Goal: Transaction & Acquisition: Book appointment/travel/reservation

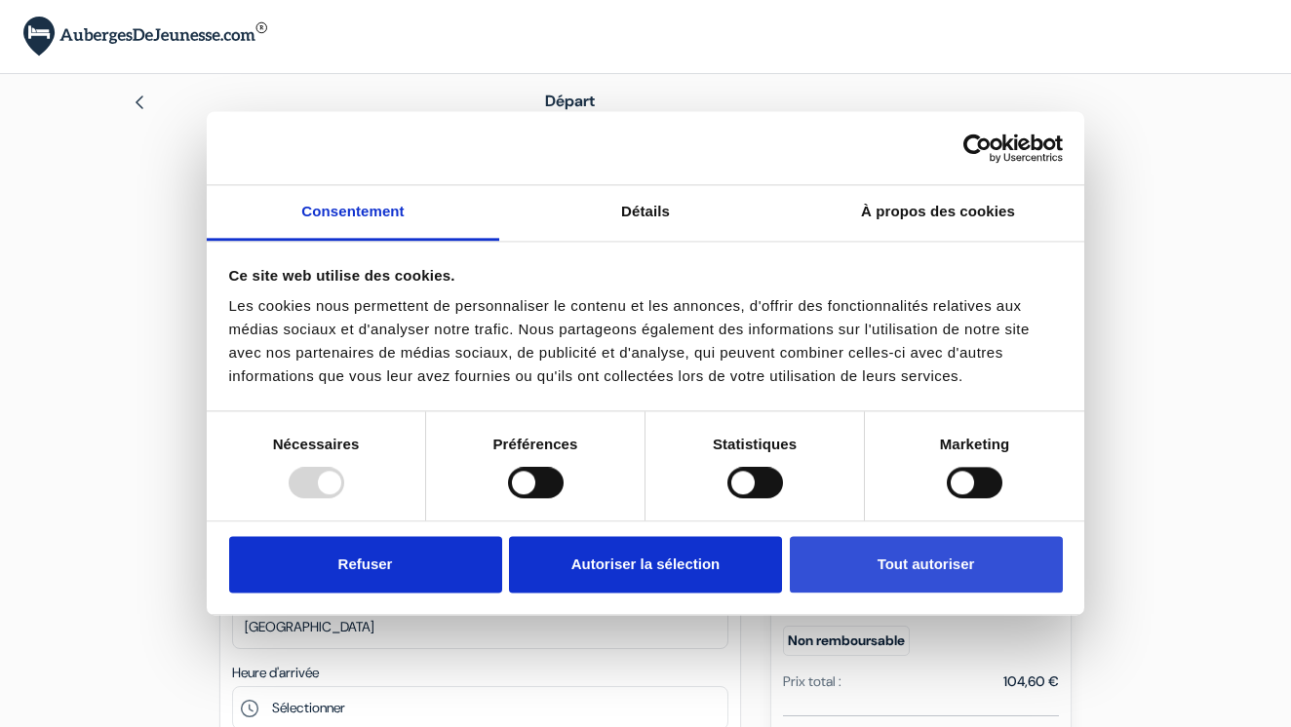
click at [958, 560] on button "Tout autoriser" at bounding box center [926, 564] width 273 height 57
checkbox input "true"
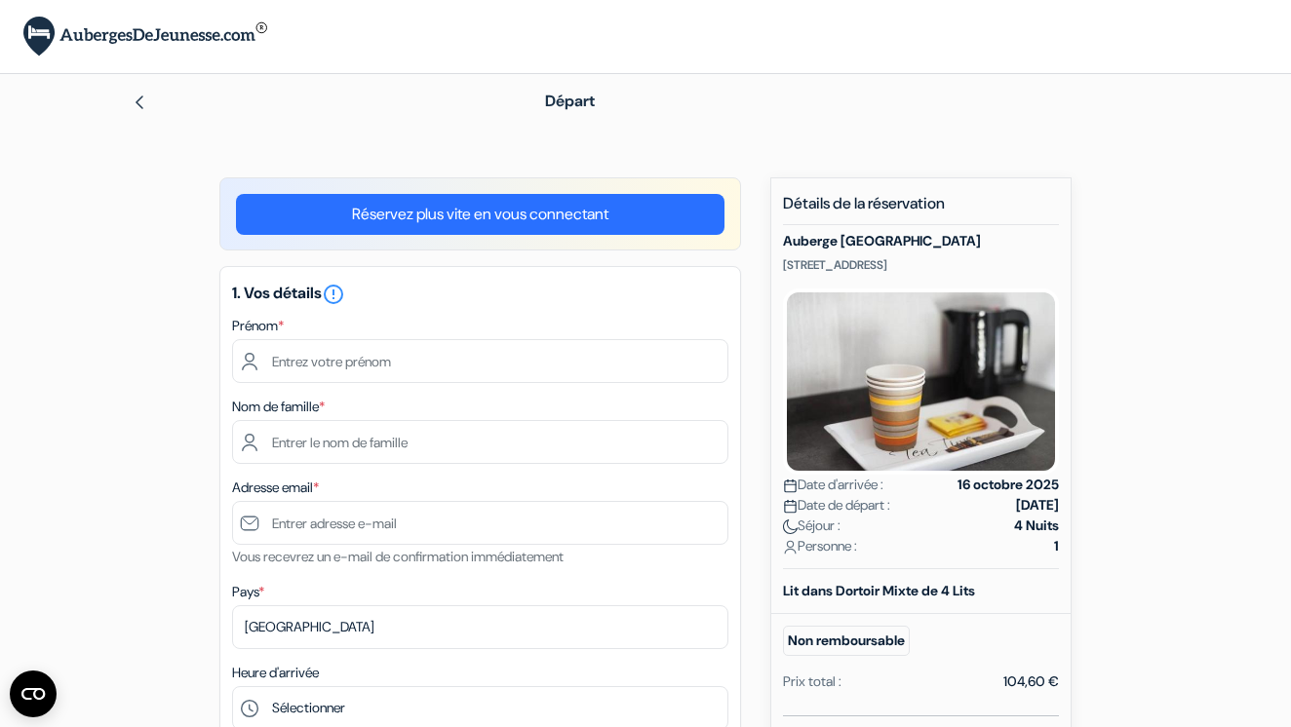
click at [117, 31] on img at bounding box center [145, 37] width 244 height 40
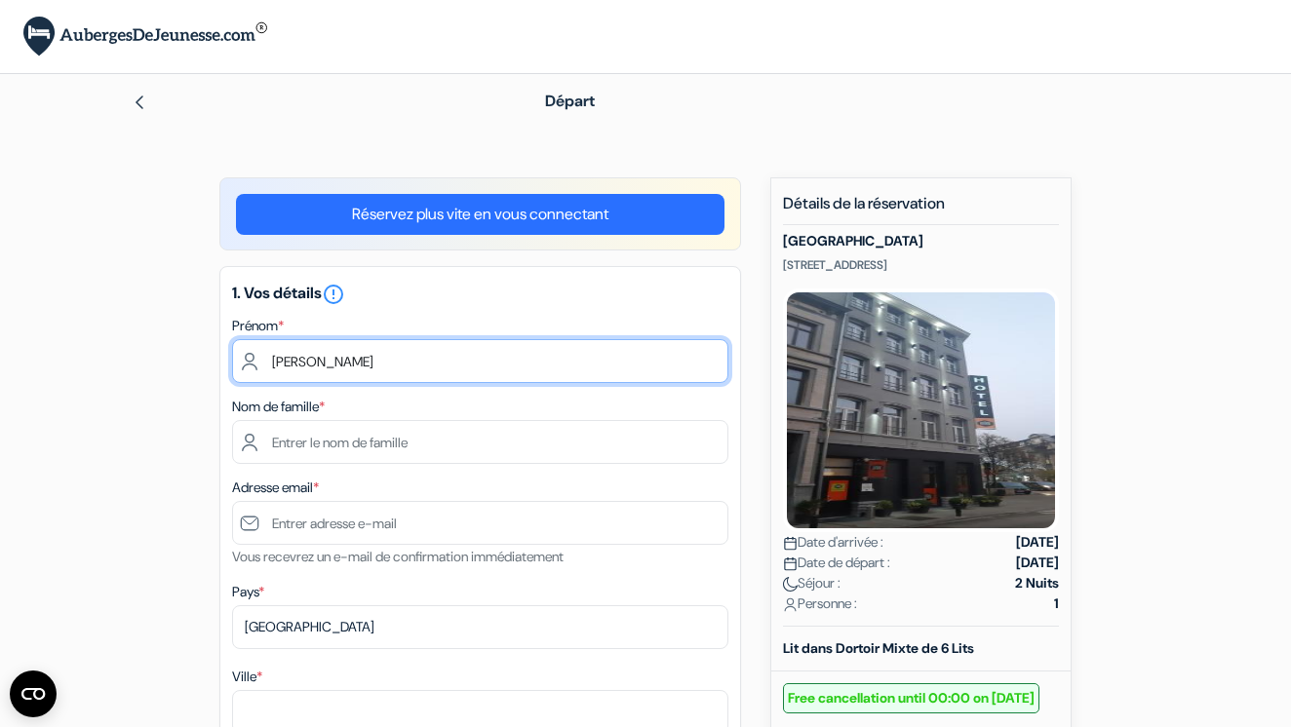
type input "Sami"
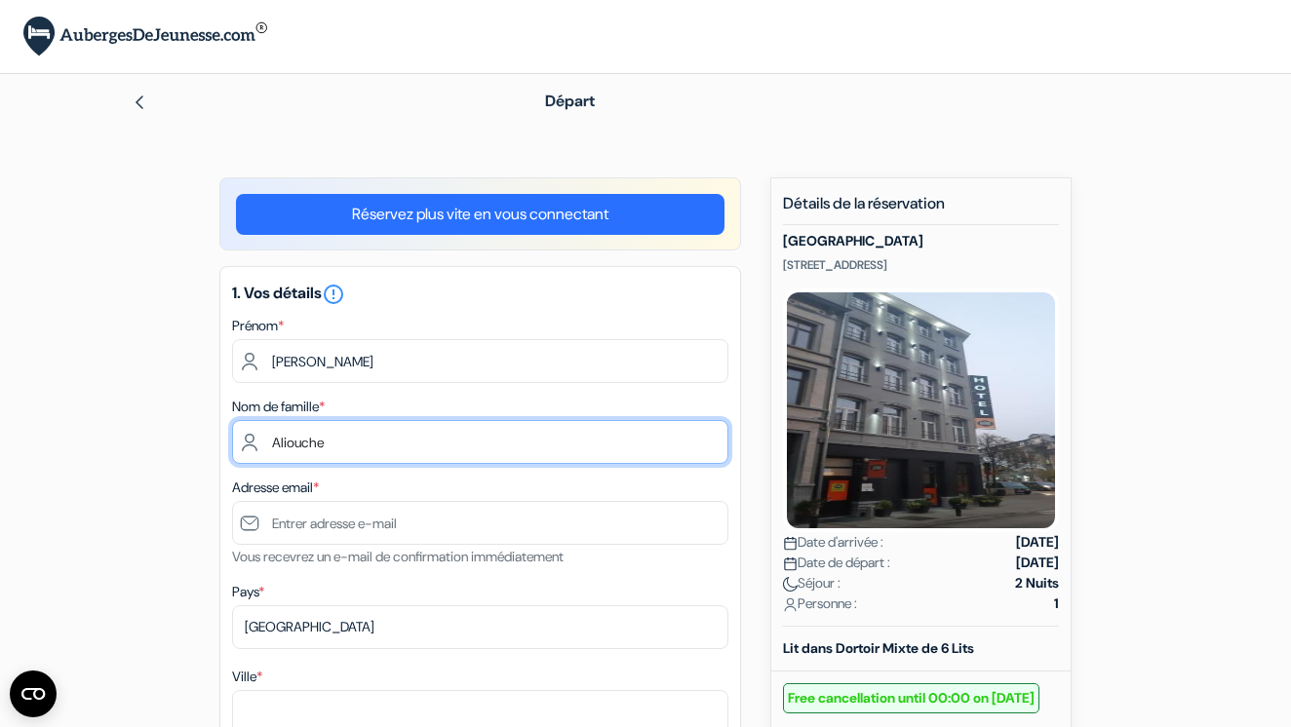
type input "Aliouche"
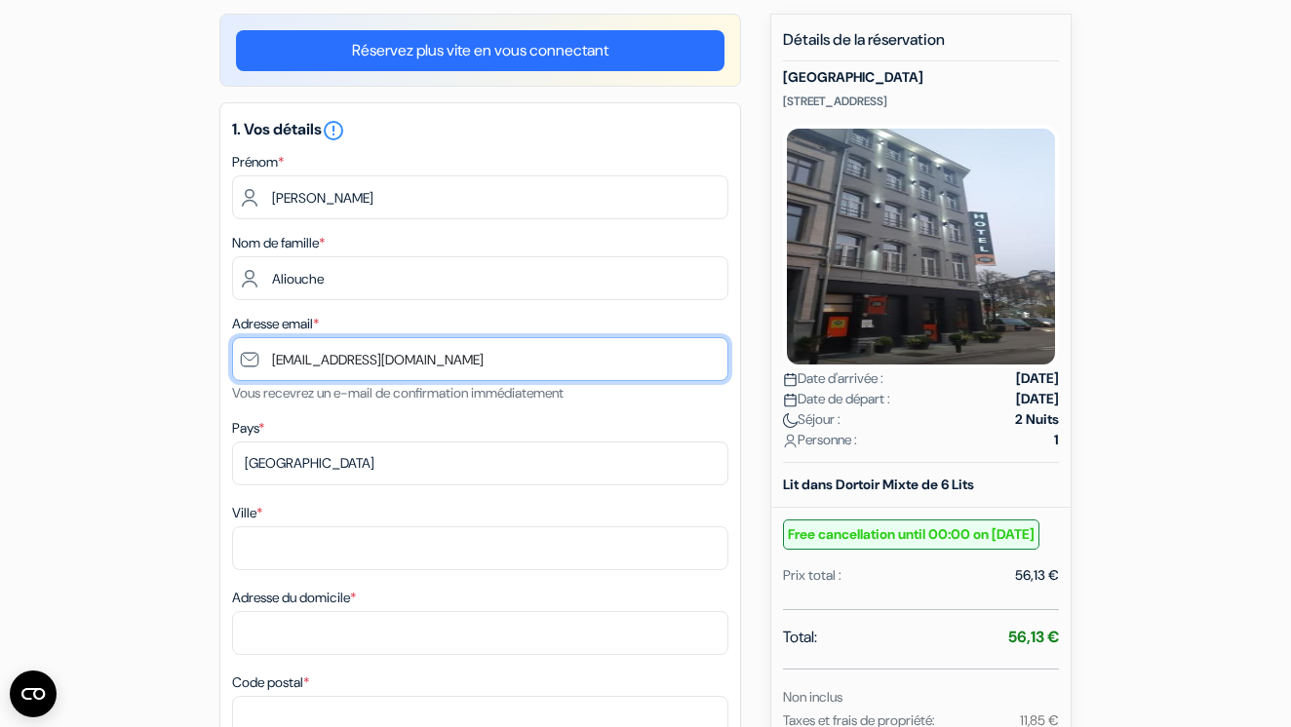
scroll to position [165, 0]
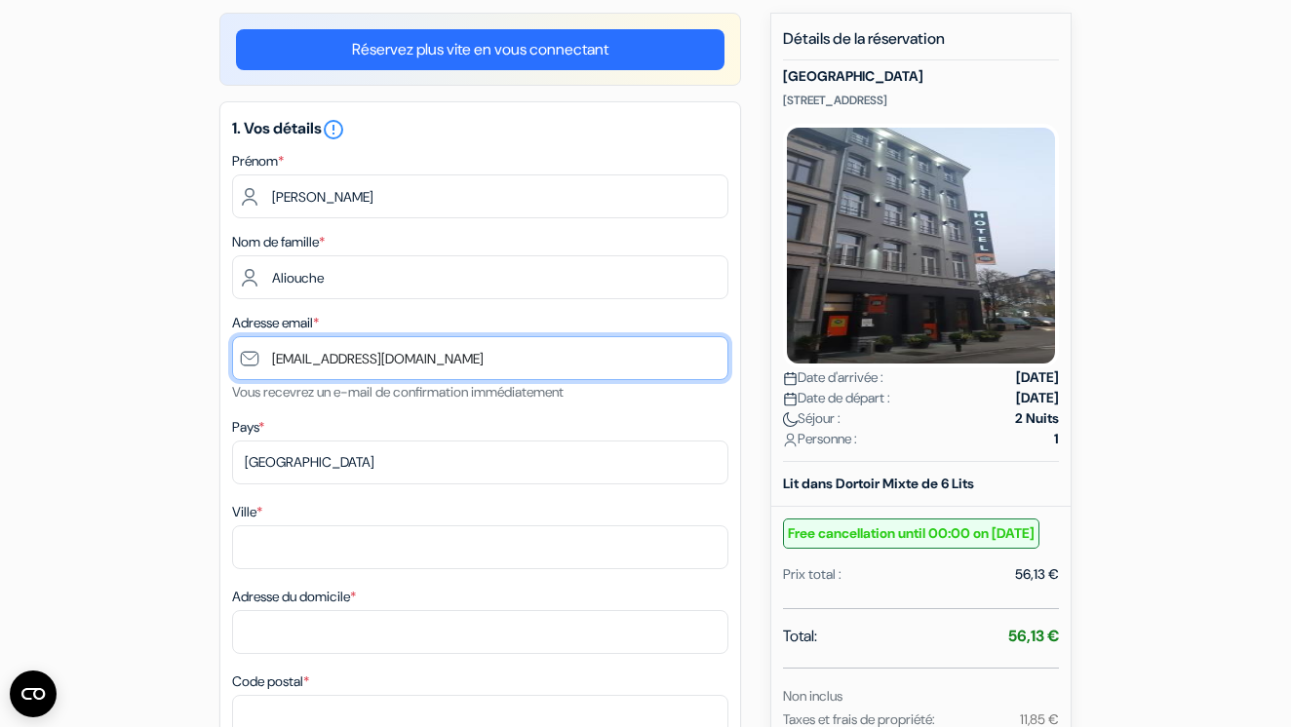
type input "[EMAIL_ADDRESS][DOMAIN_NAME]"
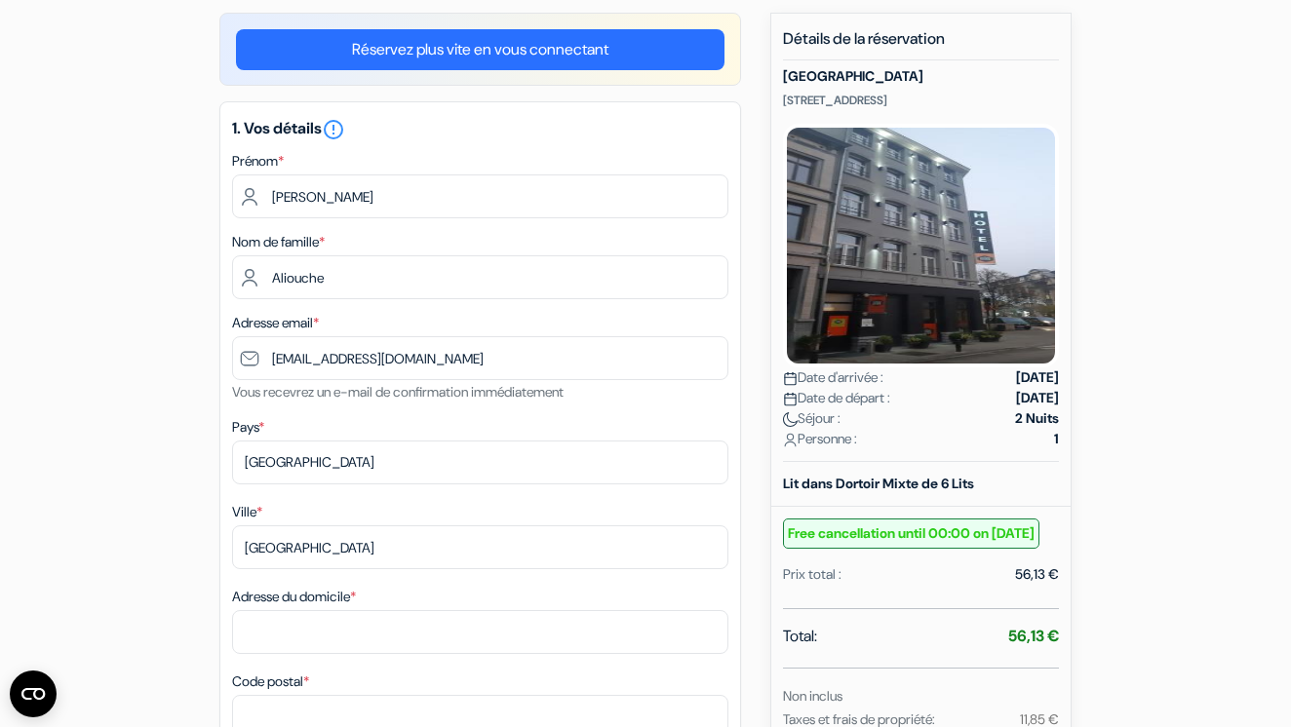
type input "Marseille"
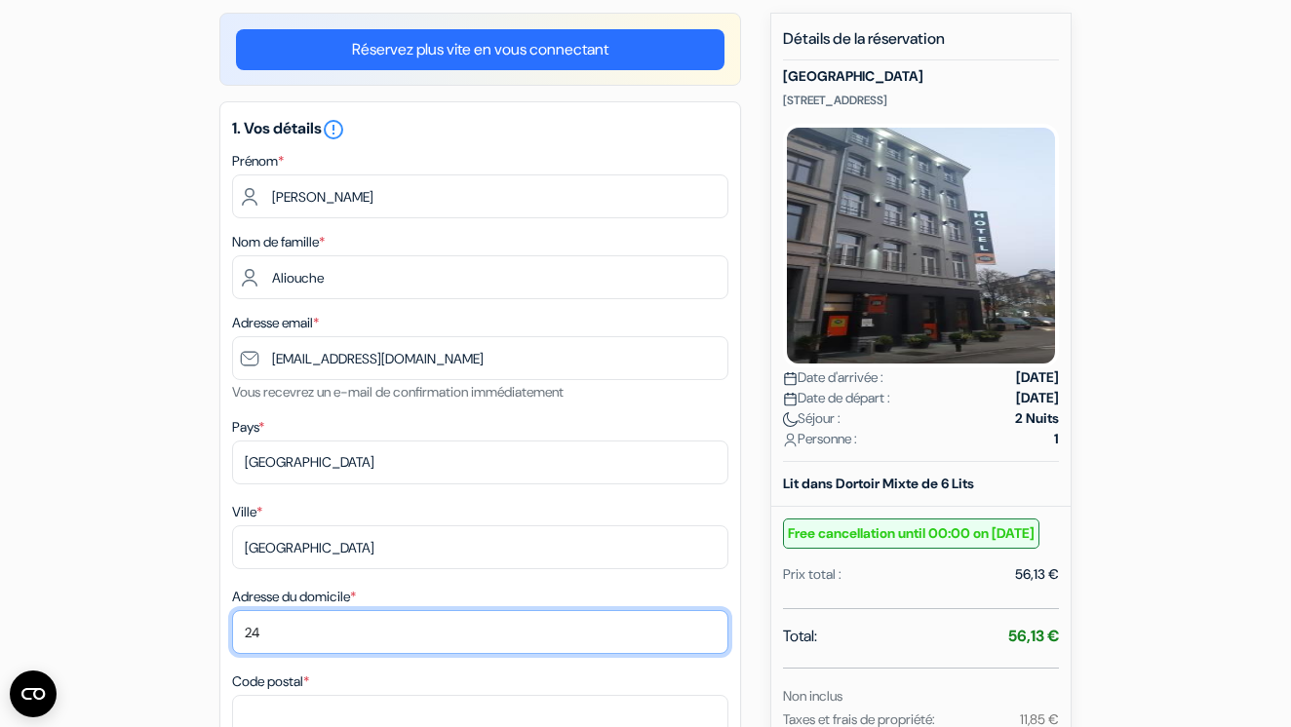
type input "24 Boulevard Ferdinand de Lesseps"
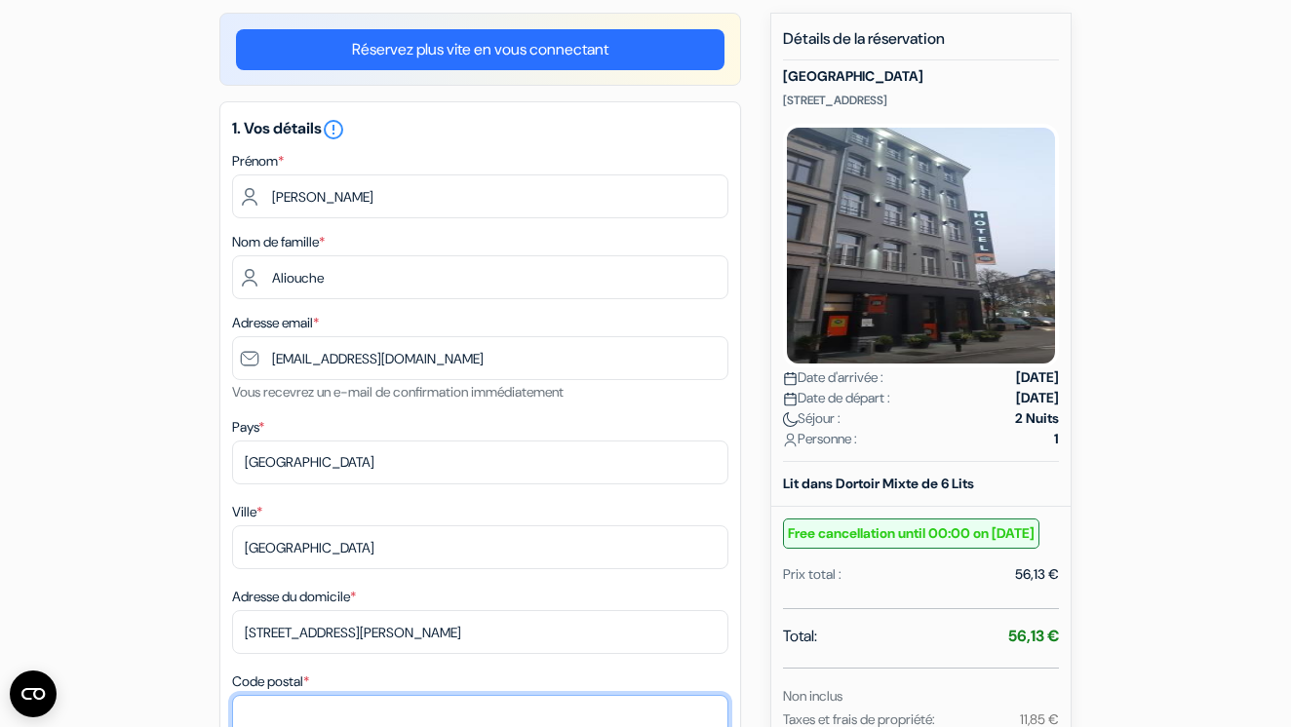
type input "13003"
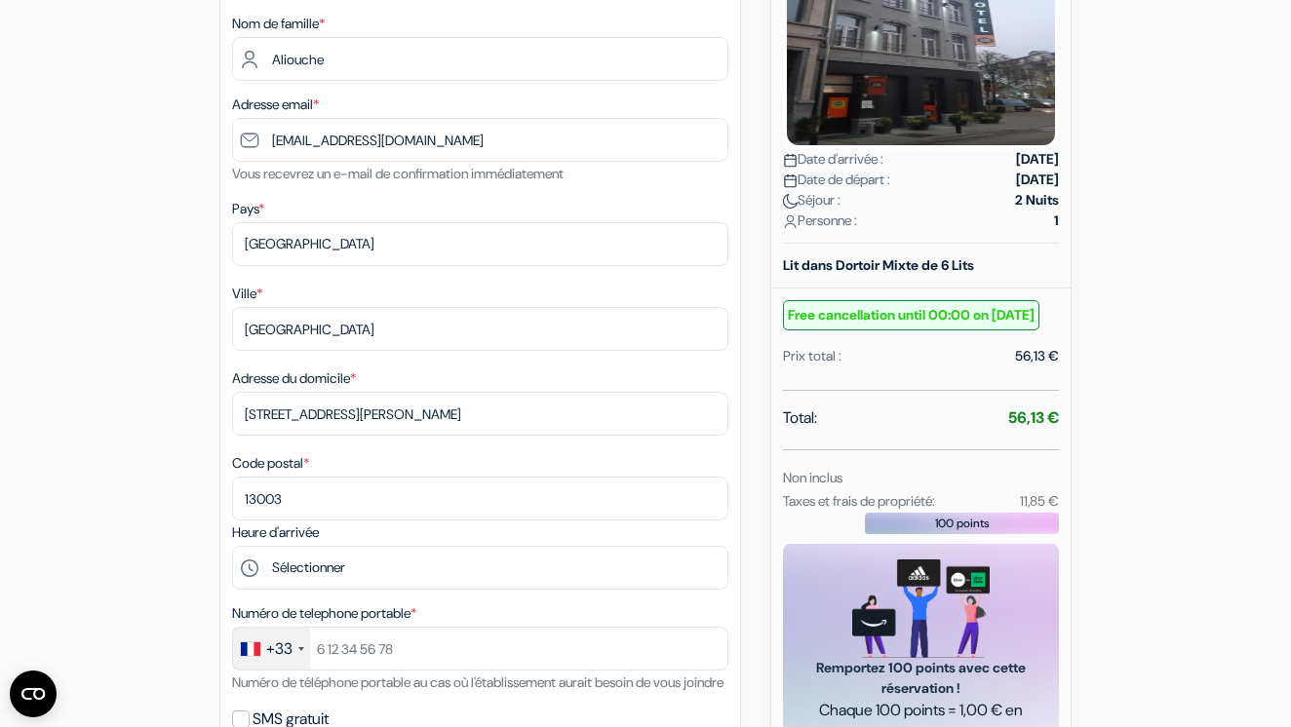
scroll to position [495, 0]
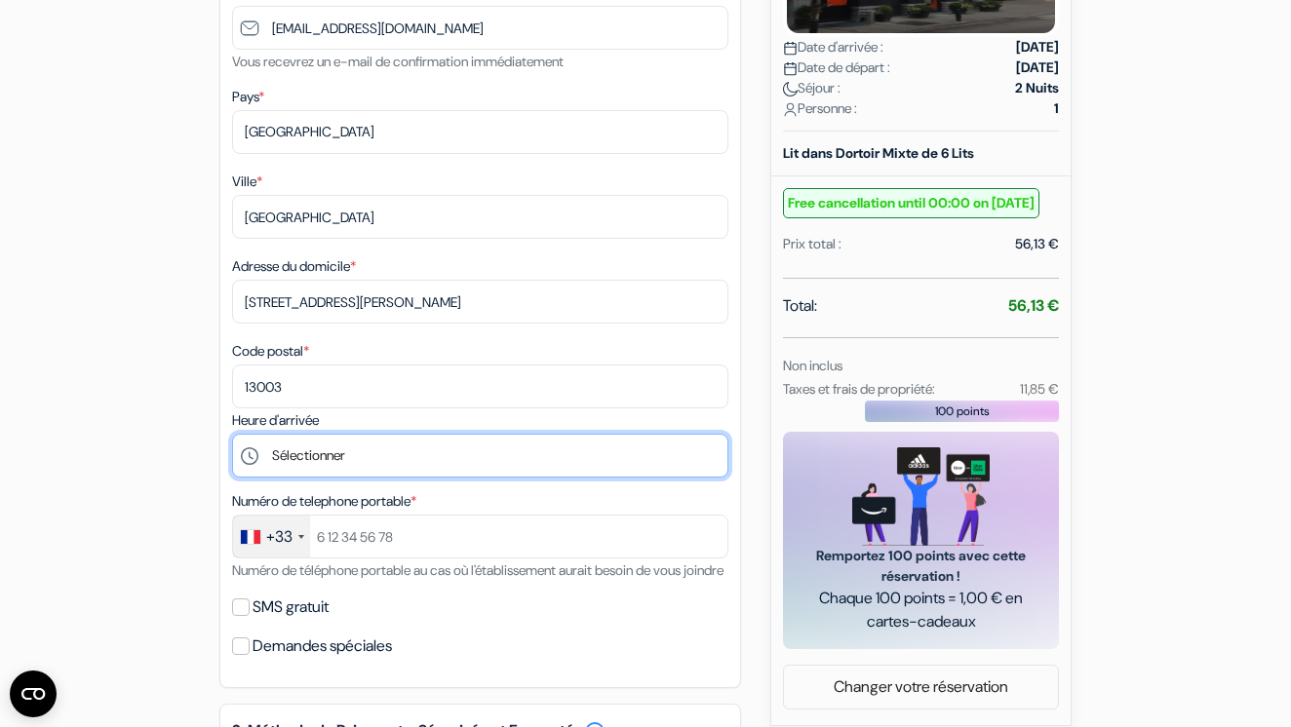
select select "15"
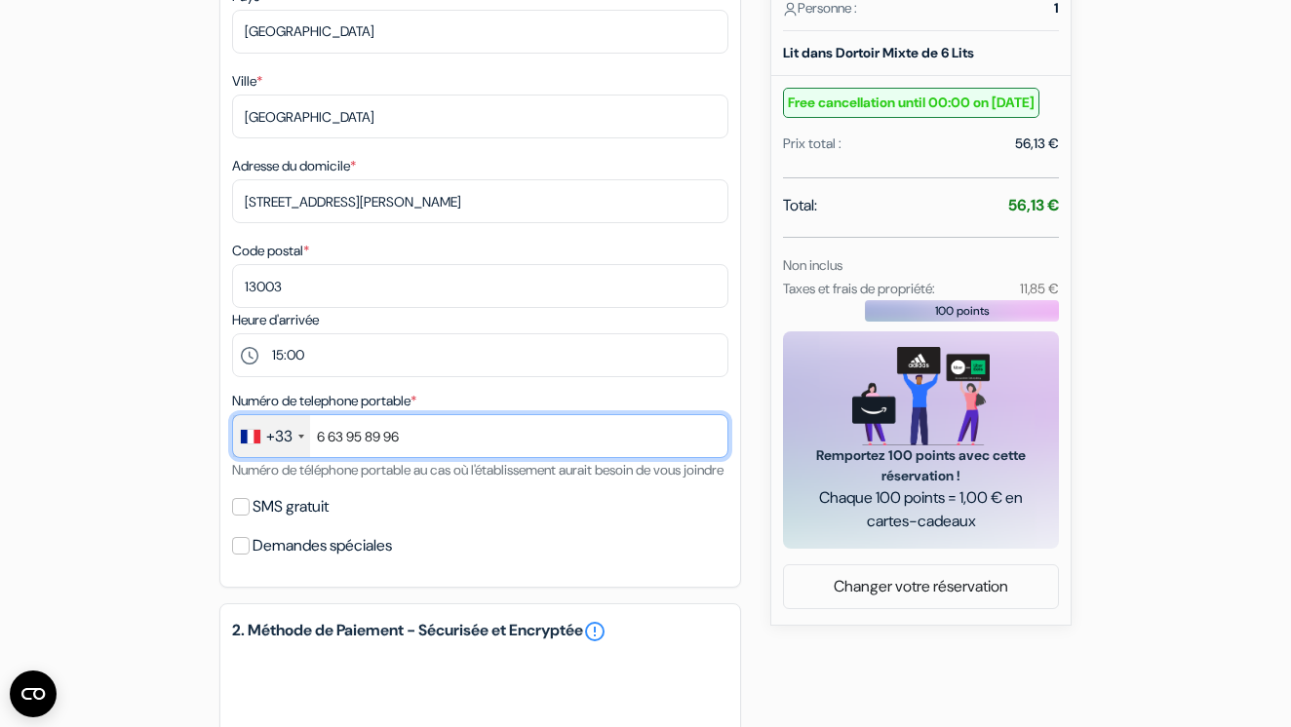
scroll to position [597, 0]
type input "6 63 95 89 96"
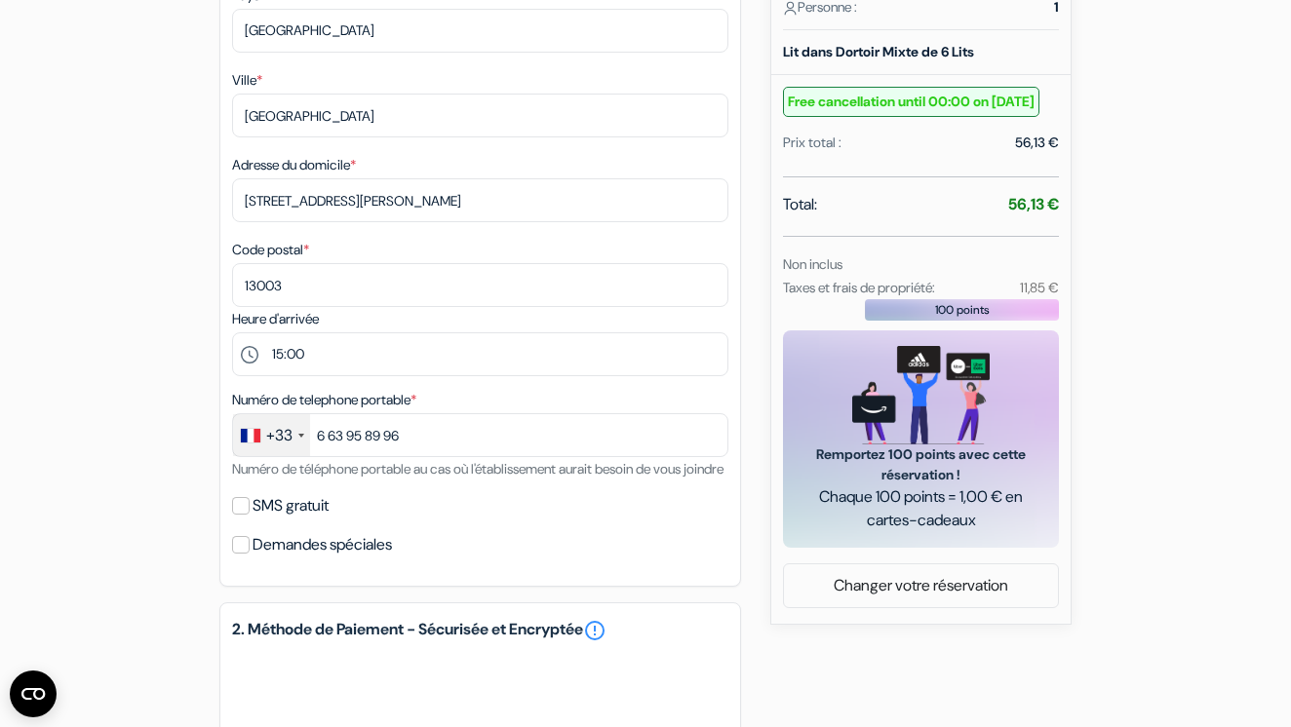
click at [246, 515] on input "SMS gratuit" at bounding box center [241, 506] width 18 height 18
checkbox input "true"
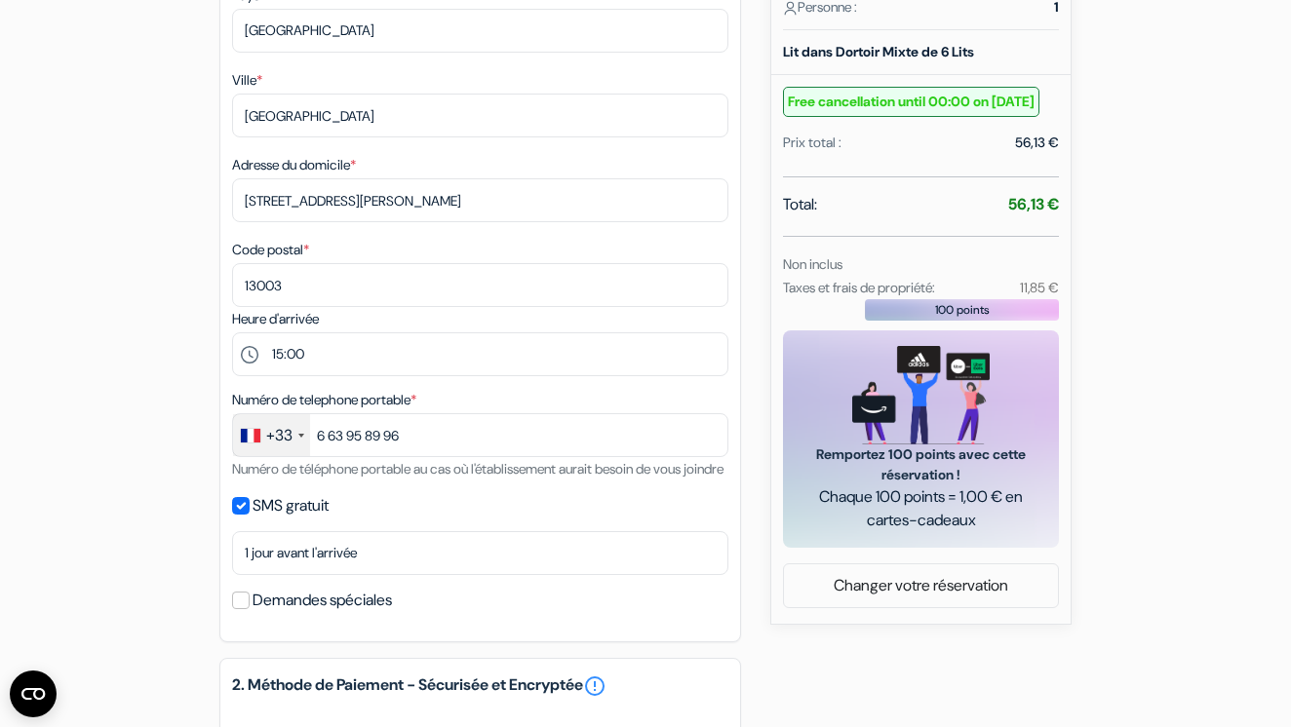
click at [241, 609] on input "Demandes spéciales" at bounding box center [241, 601] width 18 height 18
click at [238, 609] on input "Demandes spéciales" at bounding box center [241, 601] width 18 height 18
checkbox input "false"
click at [237, 515] on input "SMS gratuit" at bounding box center [241, 506] width 18 height 18
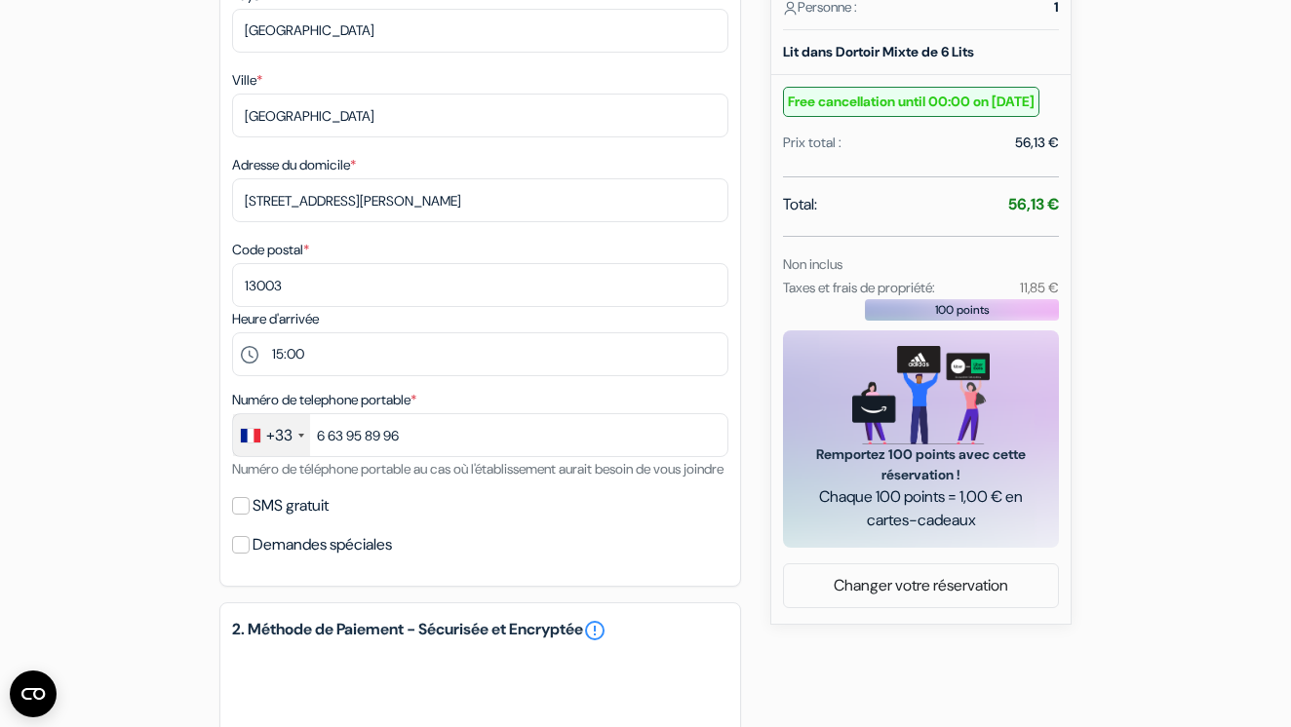
click at [238, 515] on input "SMS gratuit" at bounding box center [241, 506] width 18 height 18
checkbox input "true"
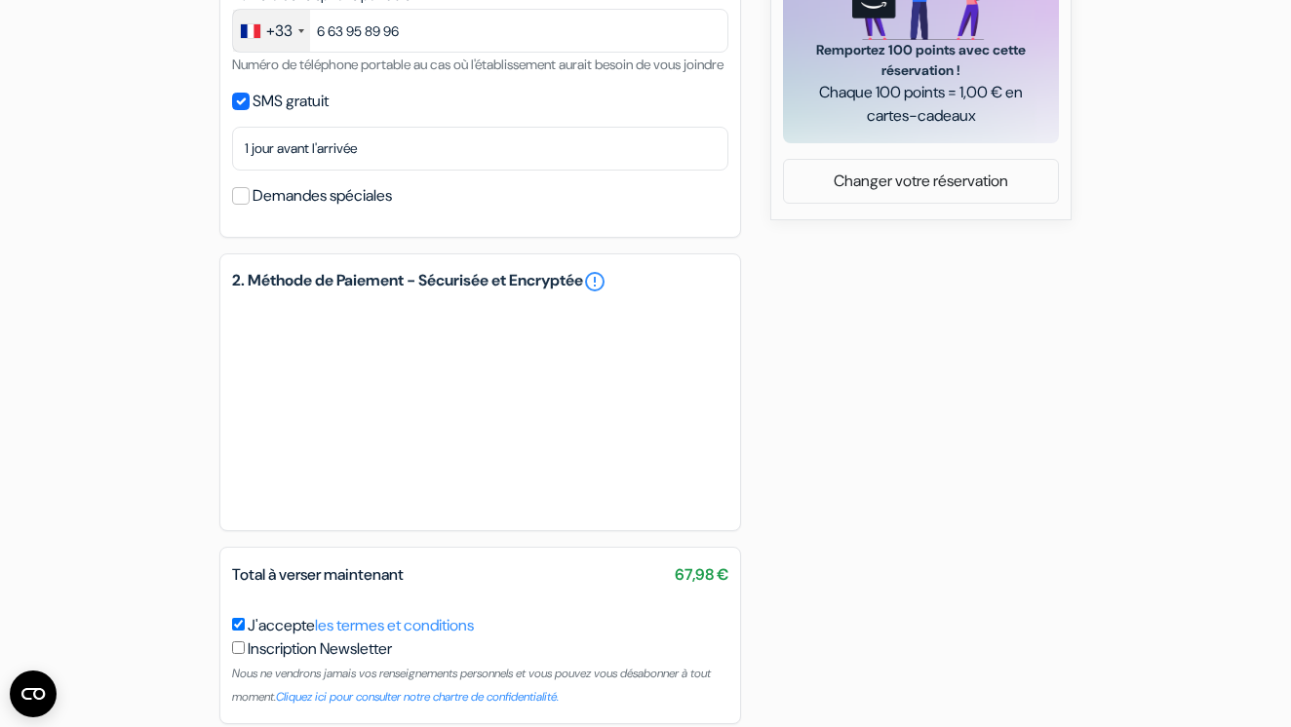
scroll to position [1004, 0]
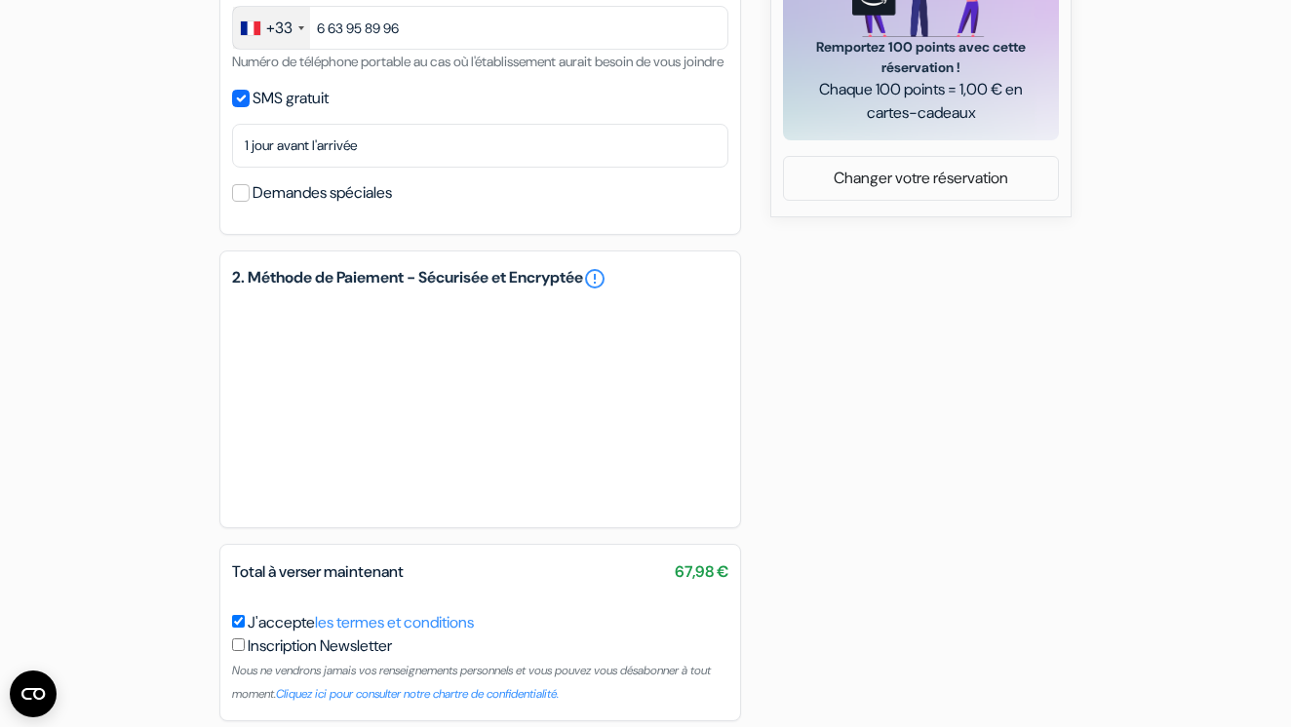
click at [247, 202] on input "Demandes spéciales" at bounding box center [241, 193] width 18 height 18
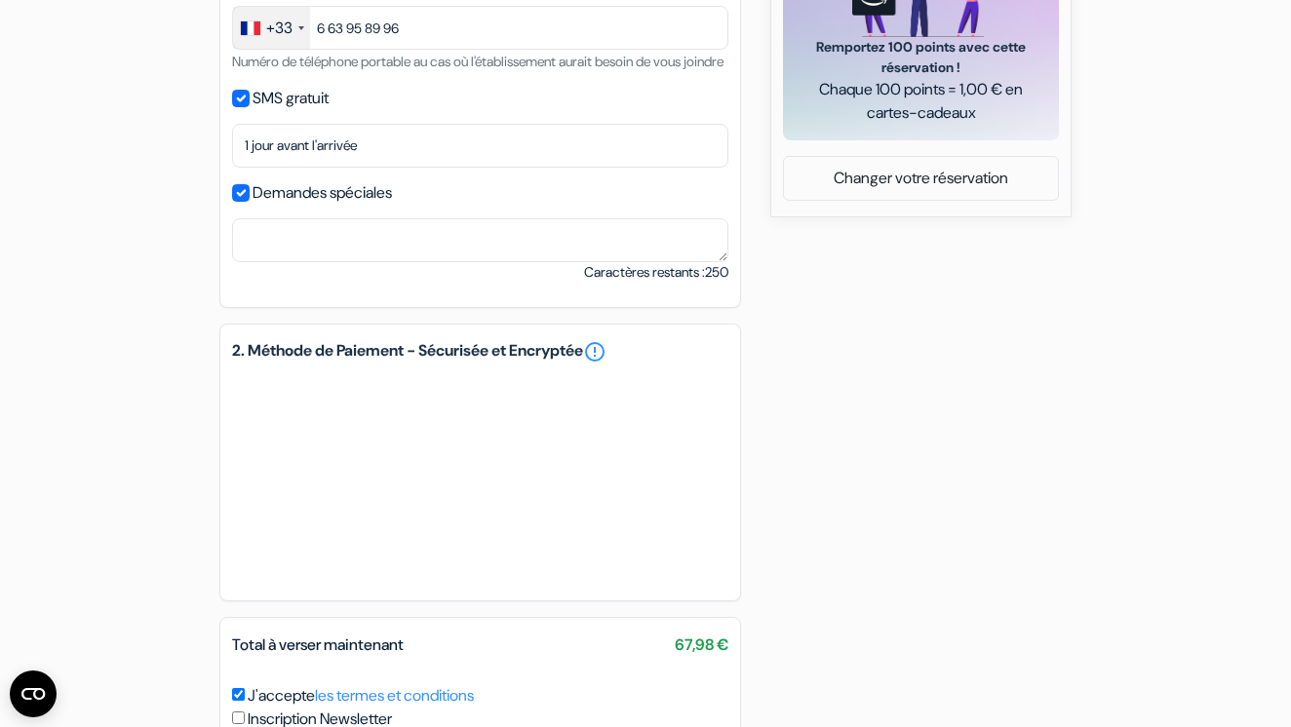
click at [245, 202] on input "Demandes spéciales" at bounding box center [241, 193] width 18 height 18
checkbox input "false"
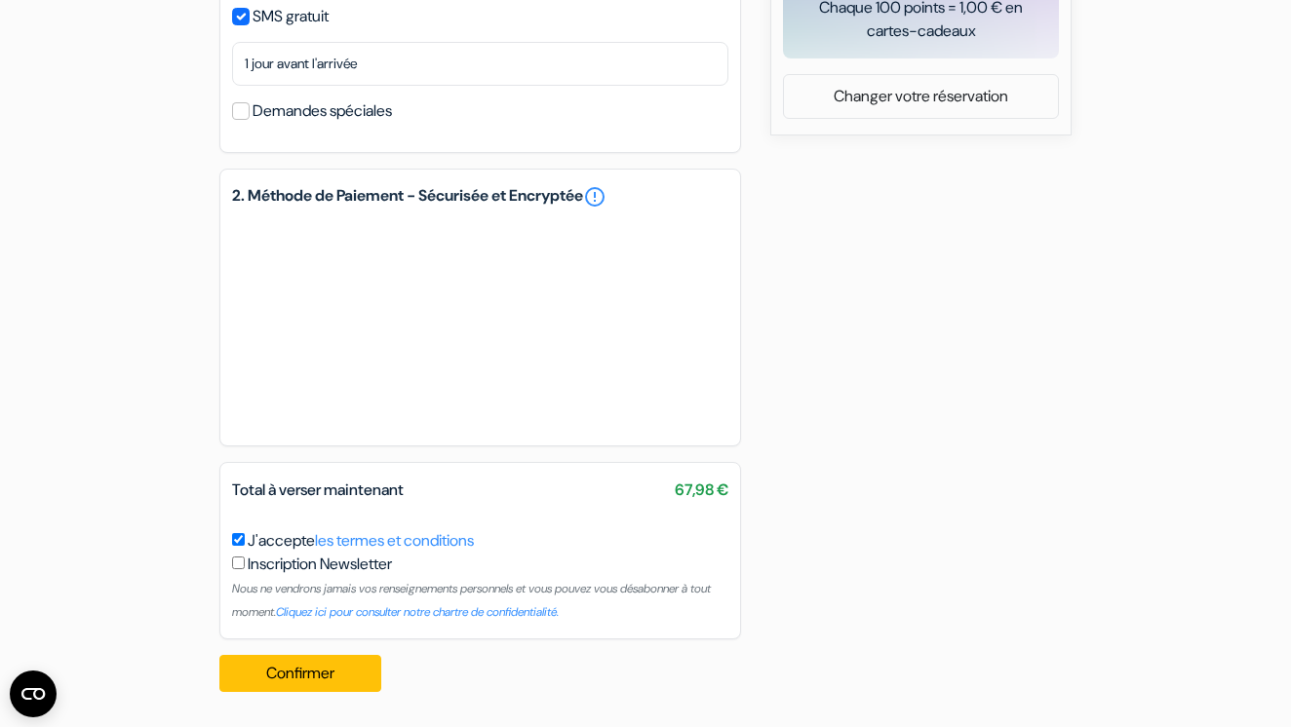
scroll to position [1109, 0]
click at [312, 664] on button "Confirmer Loading..." at bounding box center [300, 673] width 162 height 37
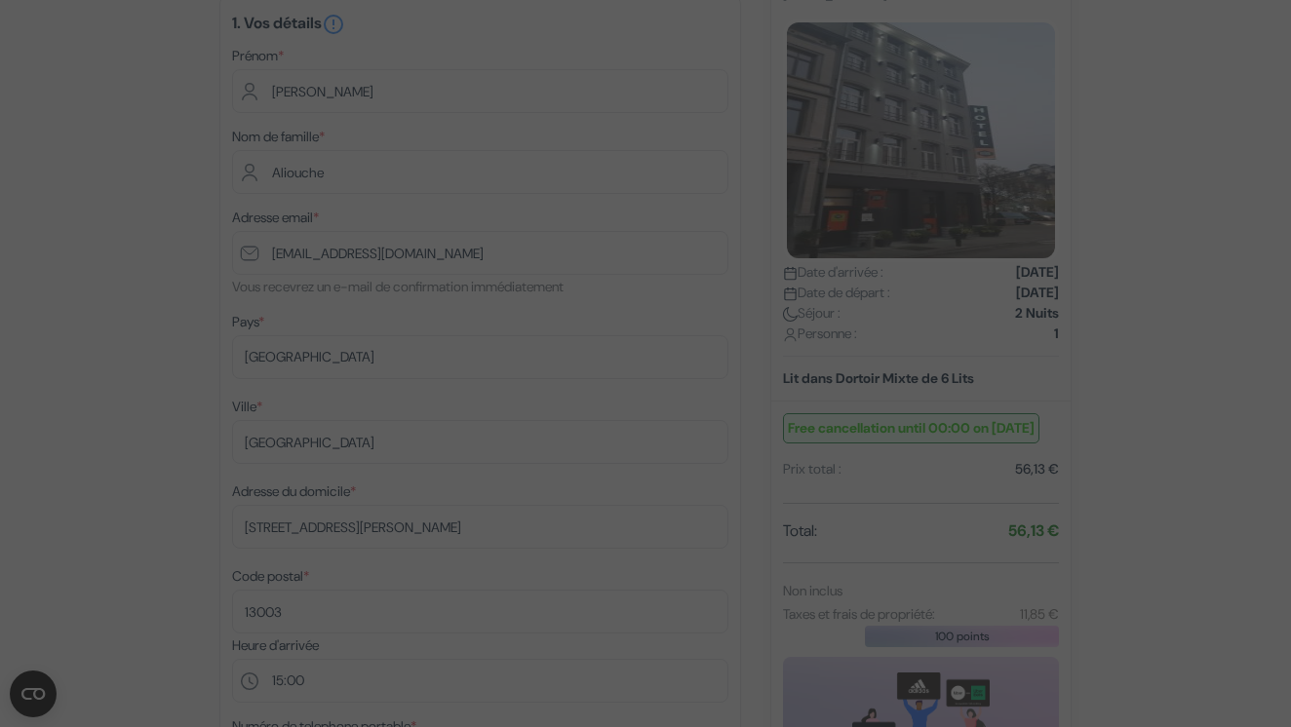
scroll to position [257, 0]
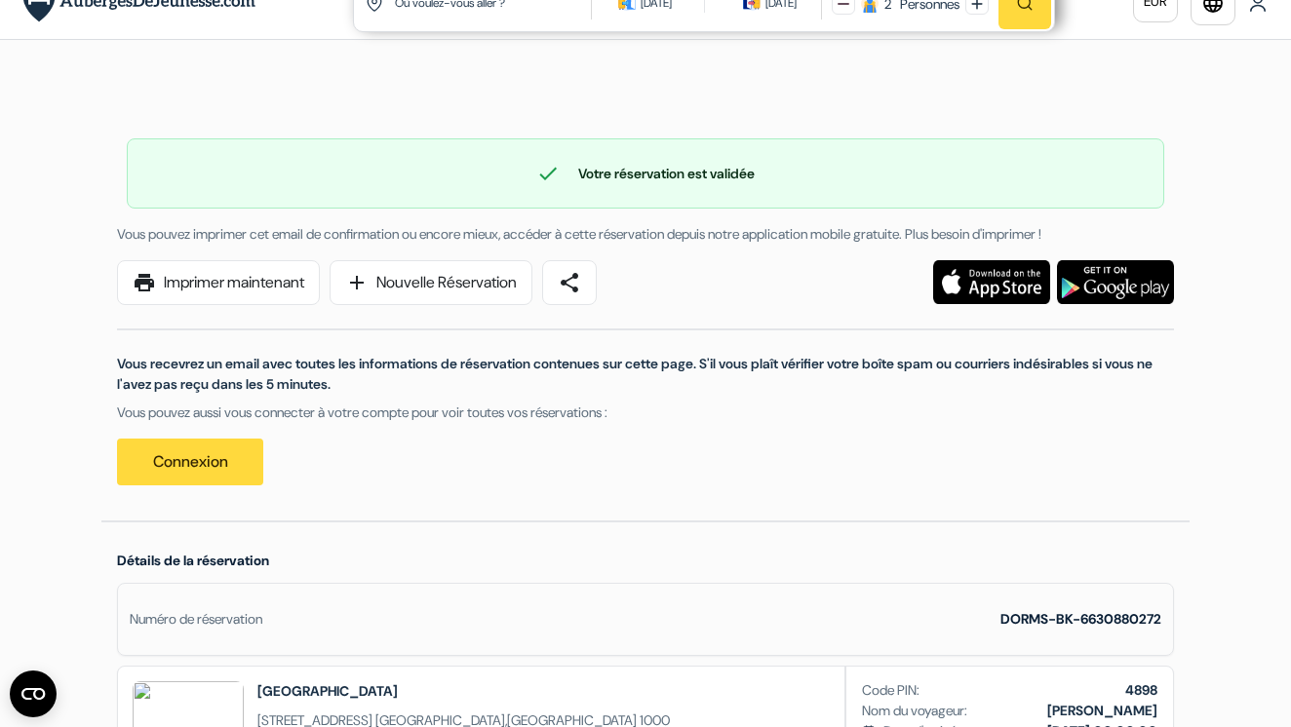
scroll to position [34, 0]
click at [216, 459] on link "Connexion" at bounding box center [190, 462] width 146 height 47
click at [284, 276] on link "print Imprimer maintenant" at bounding box center [218, 282] width 203 height 45
click at [213, 285] on link "print Imprimer maintenant" at bounding box center [218, 282] width 203 height 45
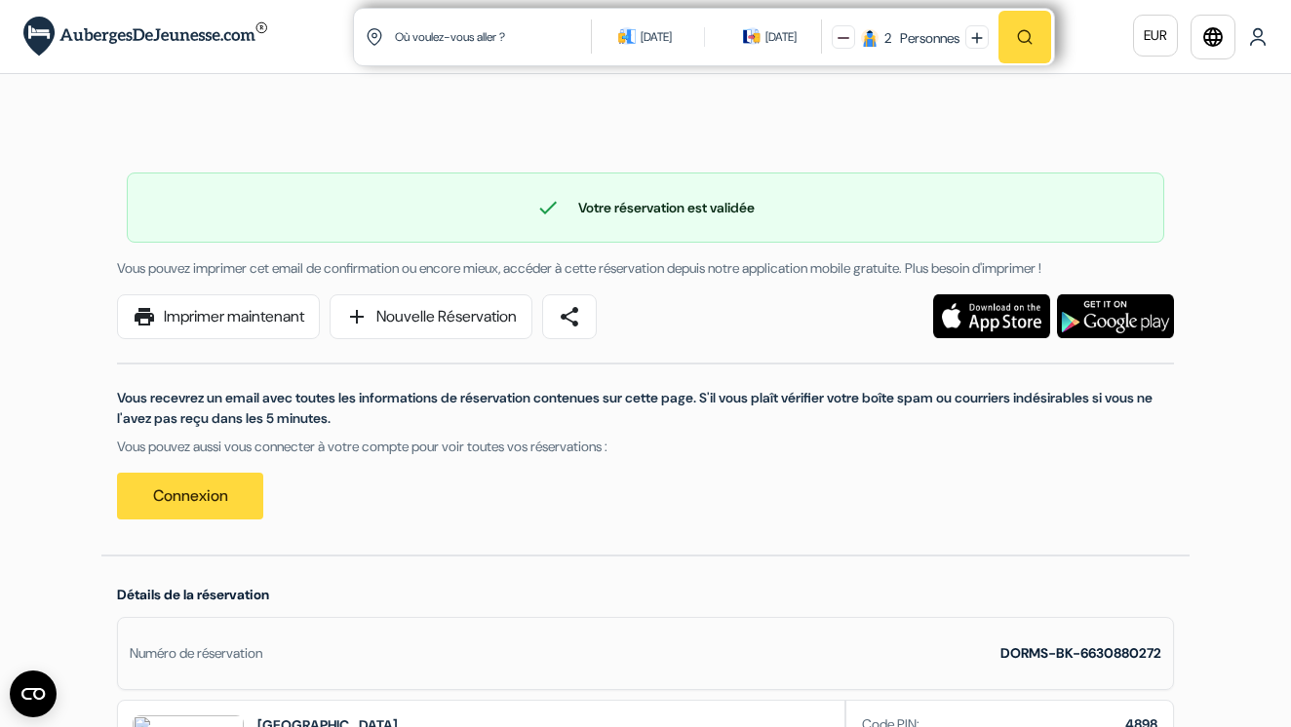
scroll to position [0, 0]
click at [181, 315] on link "print Imprimer maintenant" at bounding box center [218, 316] width 203 height 45
click at [242, 315] on link "print Imprimer maintenant" at bounding box center [218, 316] width 203 height 45
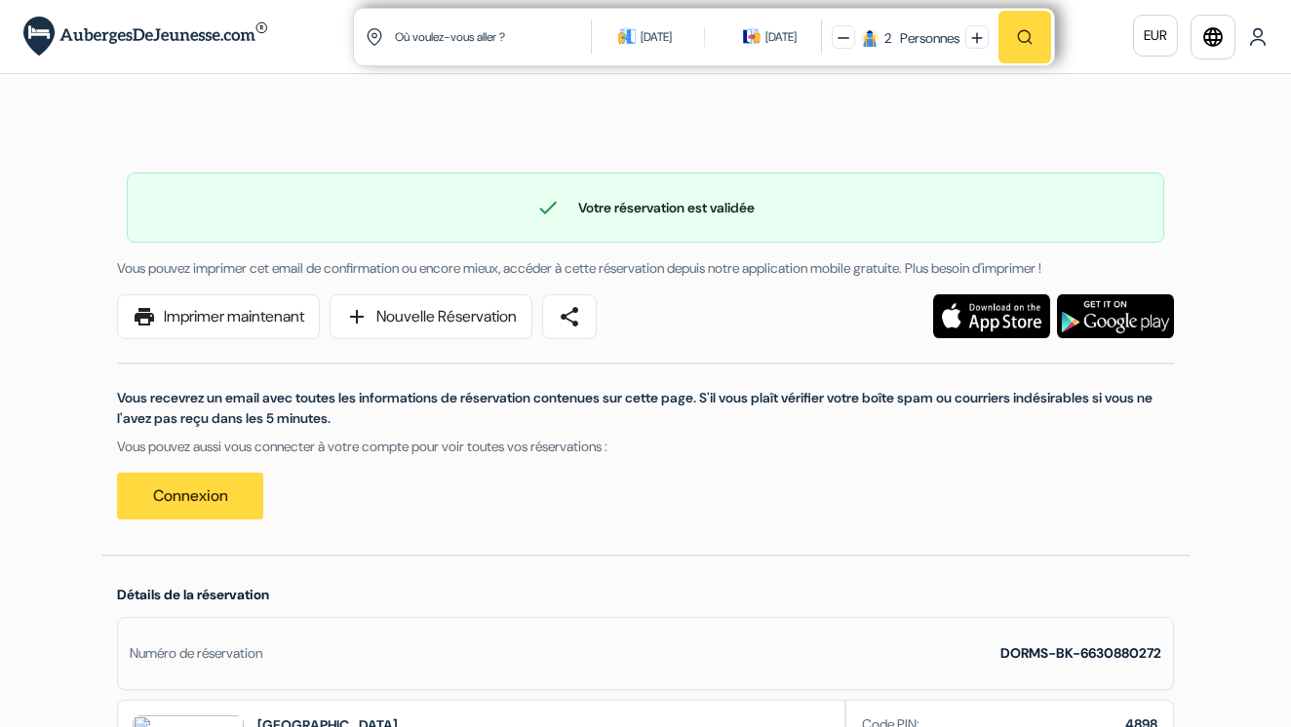
click at [237, 316] on link "print Imprimer maintenant" at bounding box center [218, 316] width 203 height 45
click at [200, 486] on link "Connexion" at bounding box center [190, 496] width 146 height 47
click at [1264, 44] on img at bounding box center [1257, 36] width 19 height 19
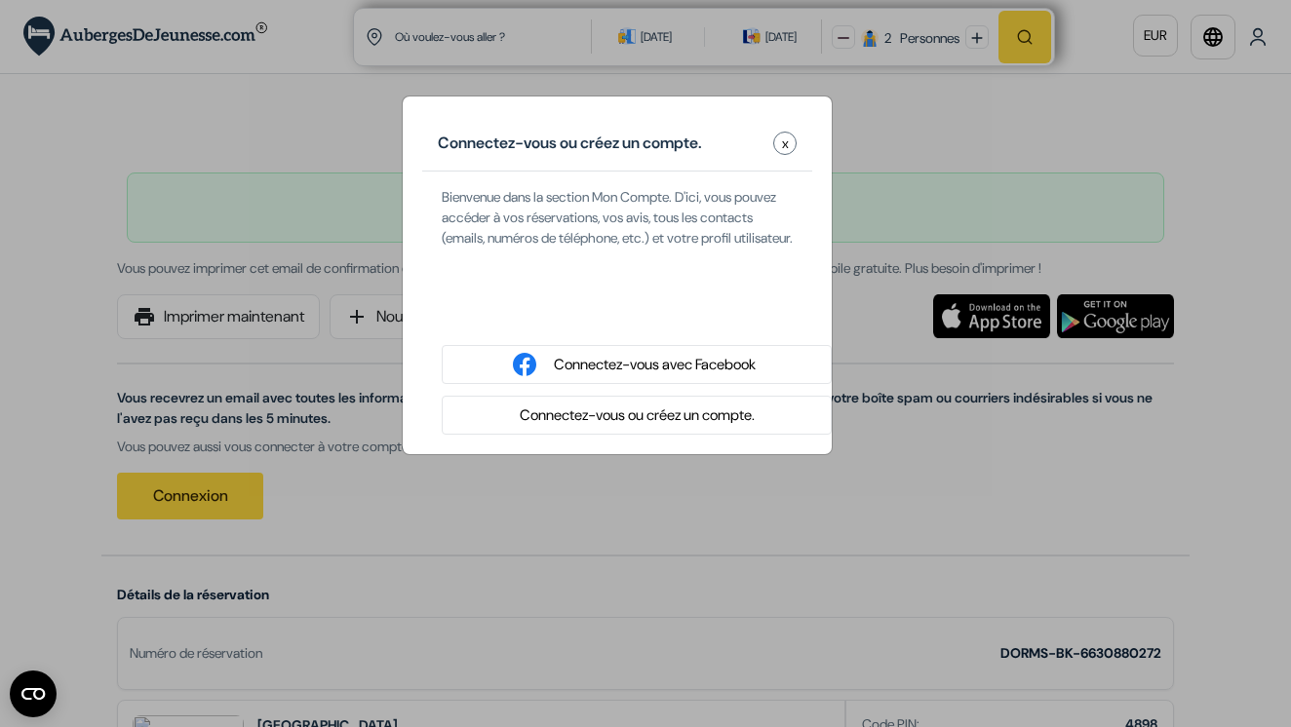
click at [659, 325] on div "Se connecter avec Google. S'ouvre dans un nouvel onglet." at bounding box center [637, 313] width 390 height 43
click at [615, 428] on button "Connectez-vous ou créez un compte." at bounding box center [637, 416] width 247 height 24
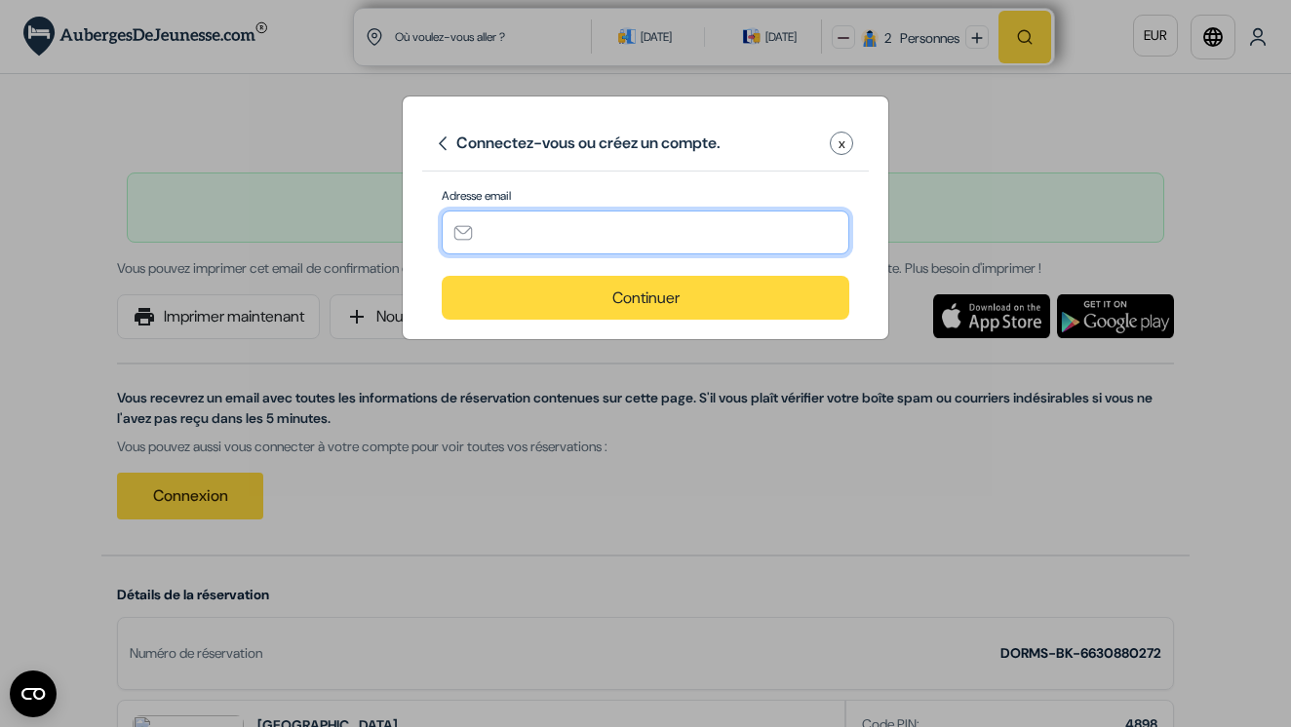
click at [577, 233] on input "text" at bounding box center [645, 233] width 407 height 44
type input "[EMAIL_ADDRESS][DOMAIN_NAME]"
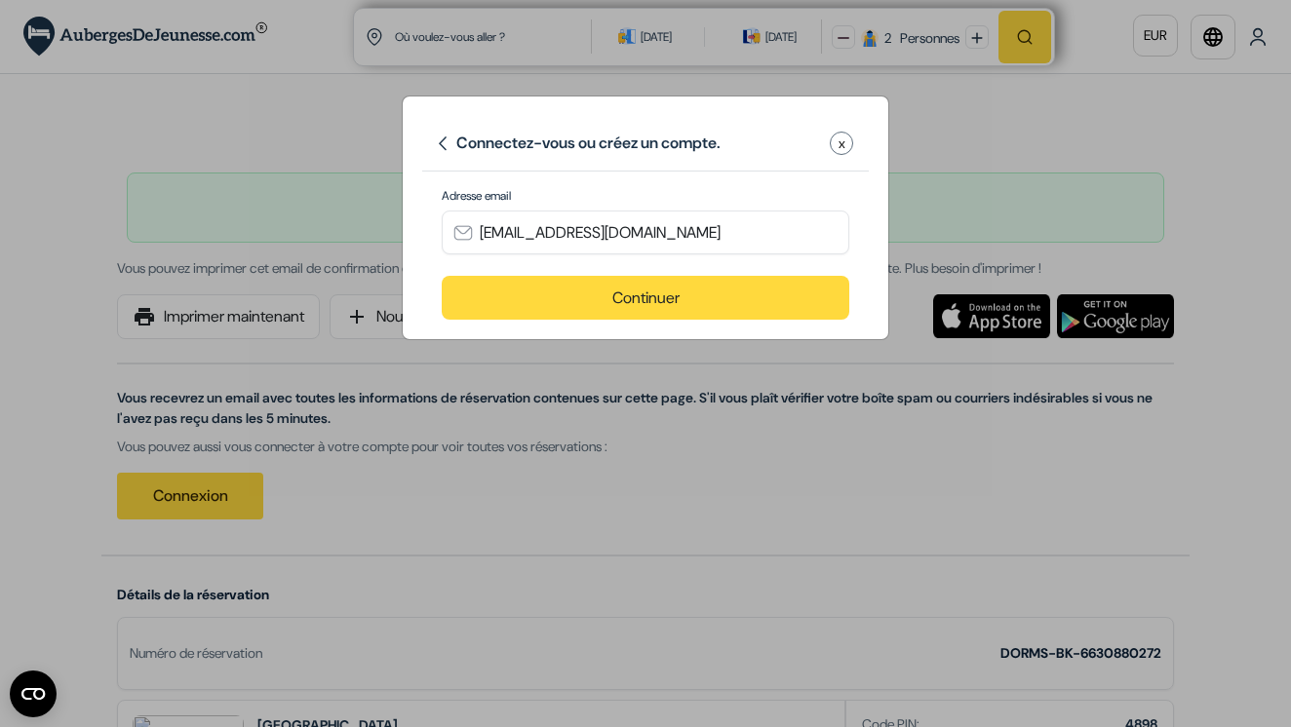
click at [632, 275] on div "Adresse email [EMAIL_ADDRESS][DOMAIN_NAME]" at bounding box center [645, 231] width 407 height 89
click at [637, 316] on button "Continuer" at bounding box center [645, 298] width 407 height 44
click at [633, 293] on button "Continuer" at bounding box center [645, 298] width 407 height 44
click at [536, 297] on button "Continuer" at bounding box center [645, 298] width 407 height 44
click at [636, 305] on button "Continuer" at bounding box center [645, 298] width 407 height 44
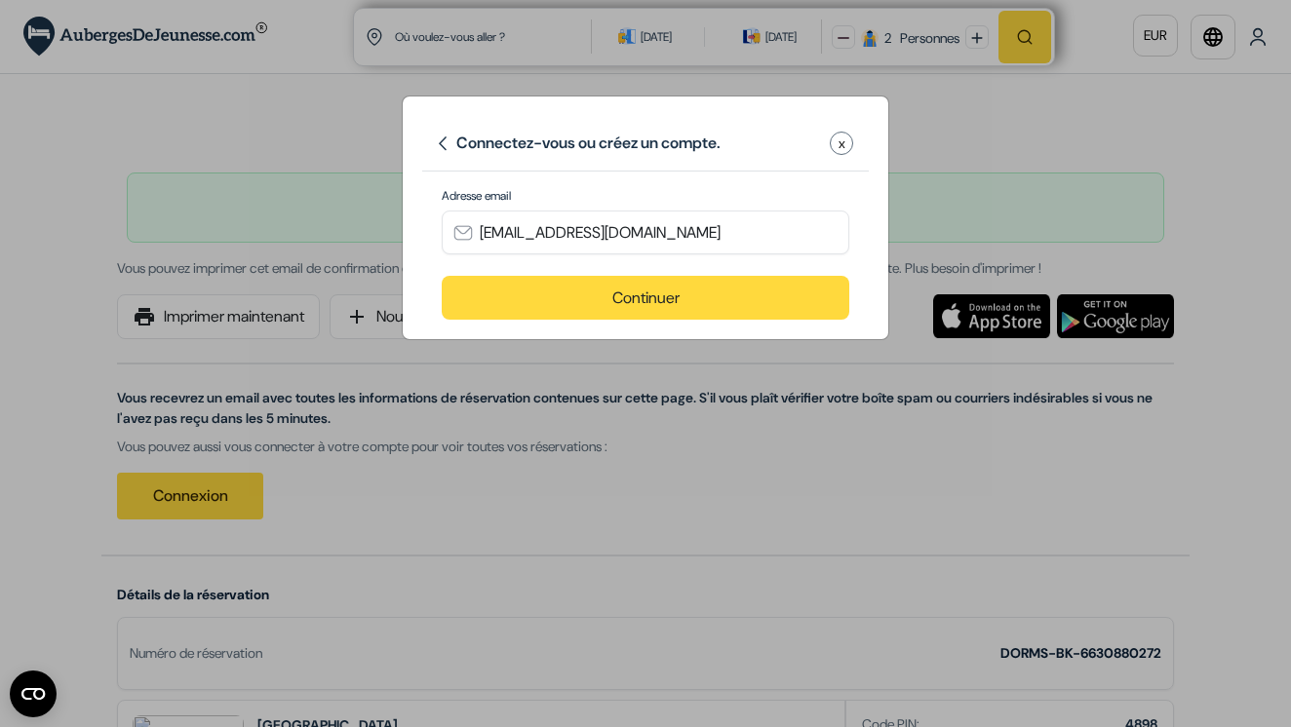
click at [636, 305] on button "Continuer" at bounding box center [645, 298] width 407 height 44
click at [625, 289] on button "Continuer" at bounding box center [645, 298] width 407 height 44
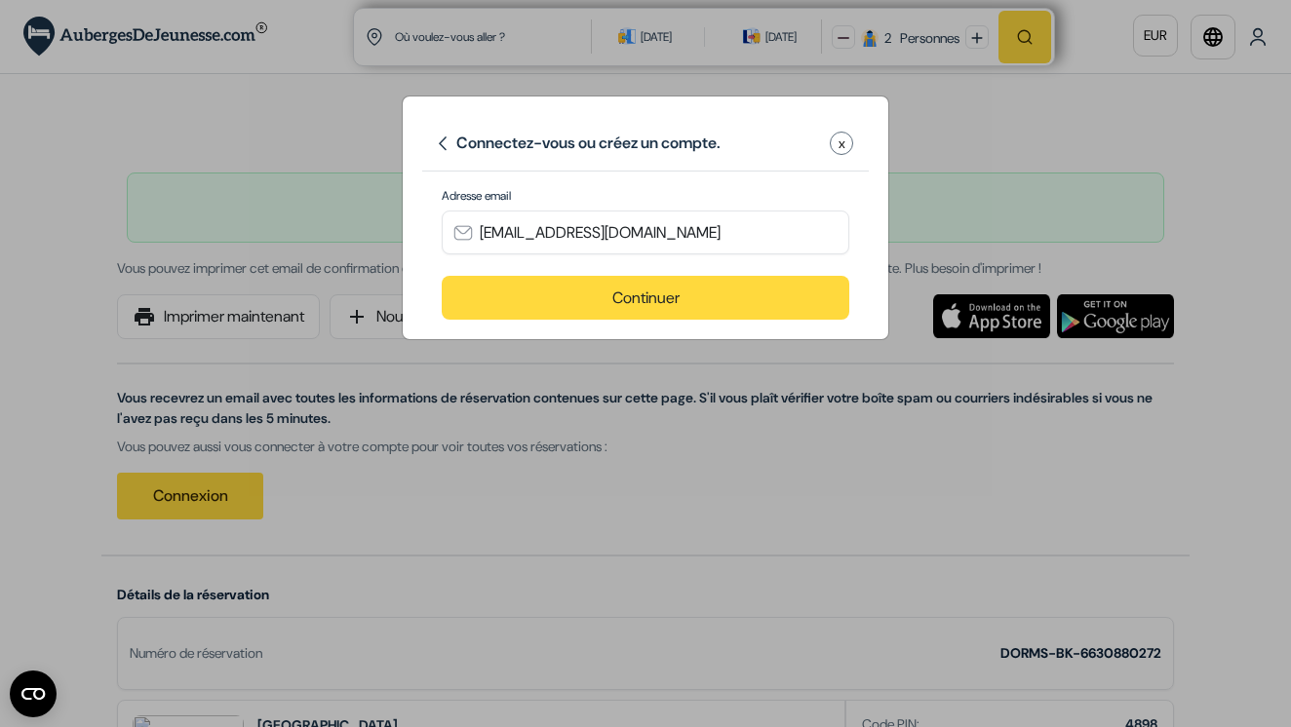
click at [740, 295] on button "Continuer" at bounding box center [645, 298] width 407 height 44
click at [835, 151] on button "x" at bounding box center [841, 143] width 23 height 23
